Goal: Register for event/course

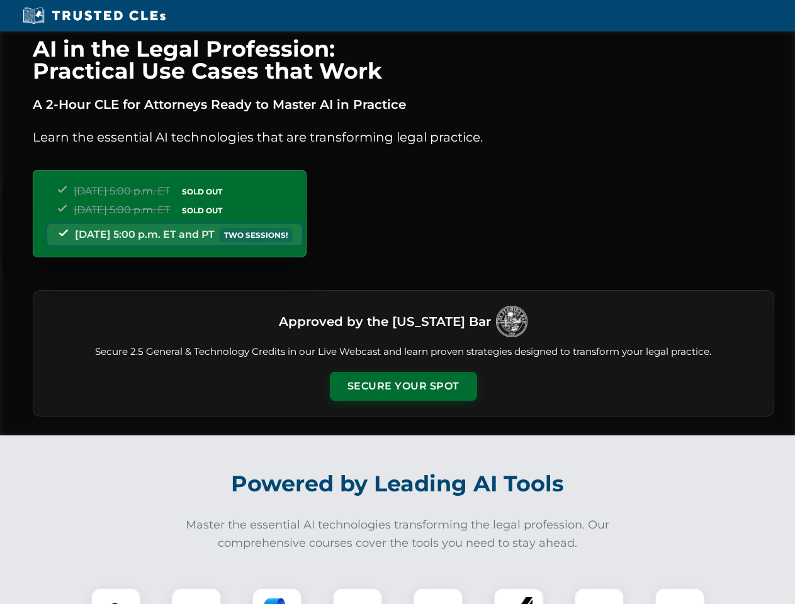
click at [403, 386] on button "Secure Your Spot" at bounding box center [403, 386] width 147 height 29
click at [116, 596] on img at bounding box center [116, 613] width 37 height 37
click at [196, 596] on div at bounding box center [196, 613] width 50 height 50
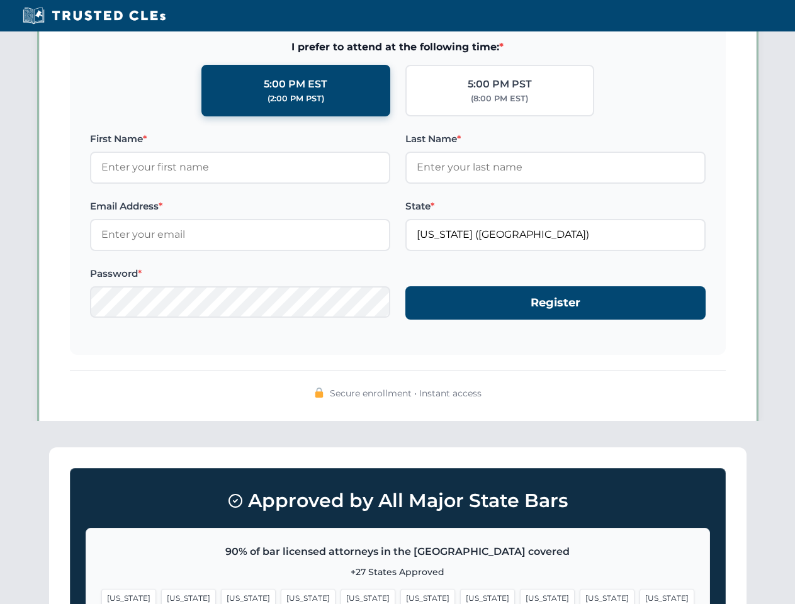
click at [580, 596] on span "[US_STATE]" at bounding box center [607, 598] width 55 height 18
